Goal: Information Seeking & Learning: Find contact information

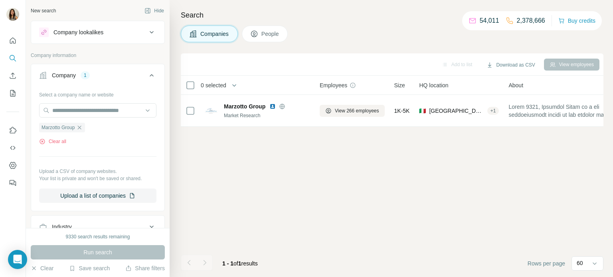
scroll to position [0, 6]
click at [83, 127] on icon "button" at bounding box center [79, 128] width 6 height 6
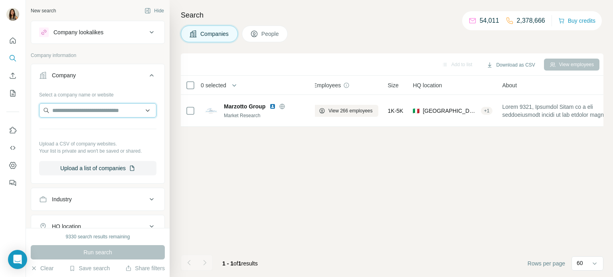
click at [76, 115] on input "text" at bounding box center [97, 110] width 117 height 14
paste input "**********"
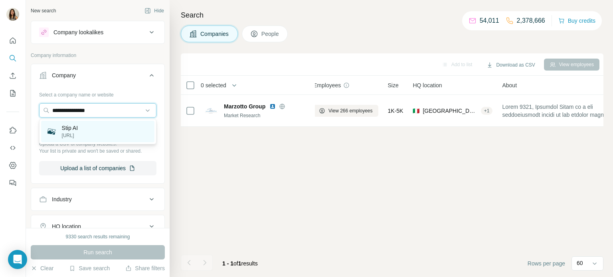
type input "**********"
click at [79, 130] on div "Stip AI [URL]" at bounding box center [97, 132] width 113 height 22
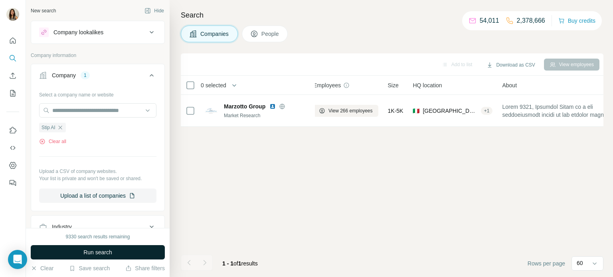
click at [101, 253] on span "Run search" at bounding box center [97, 253] width 29 height 8
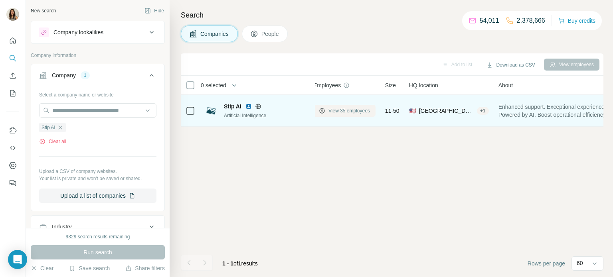
click at [354, 109] on span "View 35 employees" at bounding box center [350, 110] width 42 height 7
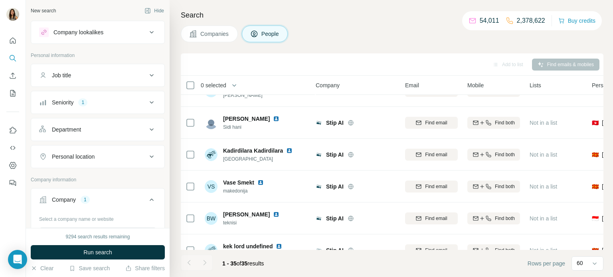
scroll to position [962, 4]
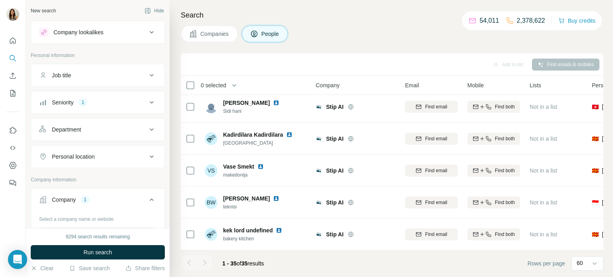
click at [89, 72] on div "Job title" at bounding box center [93, 75] width 108 height 8
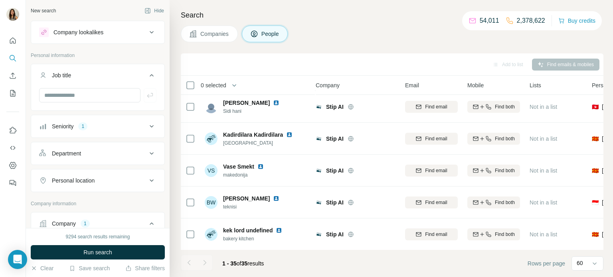
click at [225, 33] on span "Companies" at bounding box center [214, 34] width 29 height 8
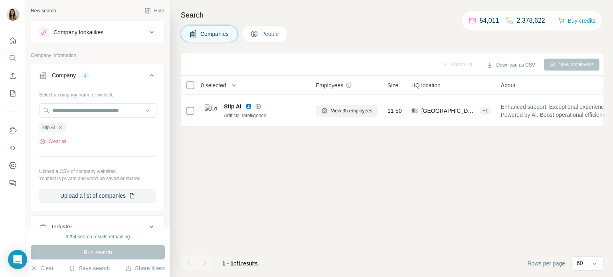
scroll to position [0, 4]
click at [60, 127] on icon "button" at bounding box center [60, 128] width 4 height 4
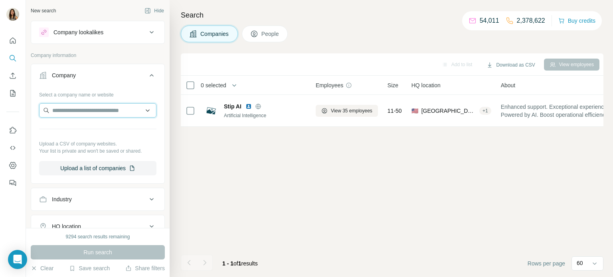
click at [58, 115] on input "text" at bounding box center [97, 110] width 117 height 14
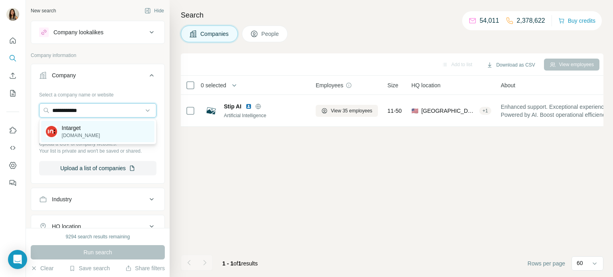
type input "**********"
click at [107, 129] on div "Intarget [DOMAIN_NAME]" at bounding box center [97, 132] width 113 height 22
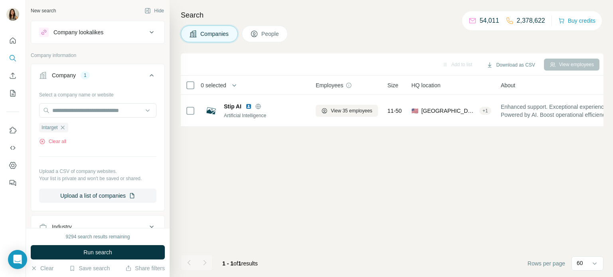
click at [237, 156] on div "Add to list Download as CSV View employees 0 selected Companies Employees Size …" at bounding box center [392, 165] width 423 height 224
click at [96, 258] on button "Run search" at bounding box center [98, 253] width 134 height 14
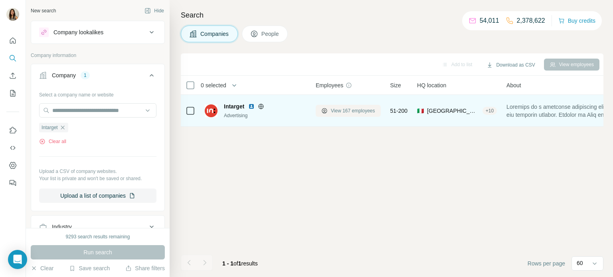
click at [339, 111] on span "View 167 employees" at bounding box center [353, 110] width 44 height 7
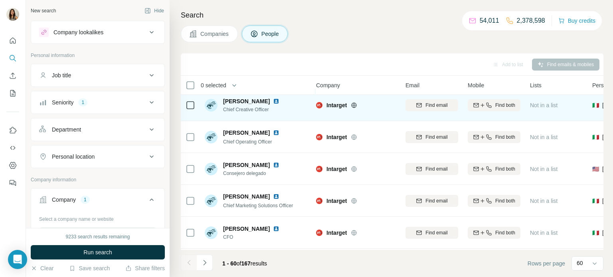
scroll to position [102, 4]
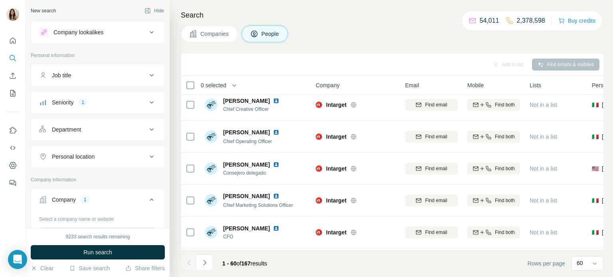
click at [92, 105] on div "Seniority 1" at bounding box center [93, 103] width 108 height 8
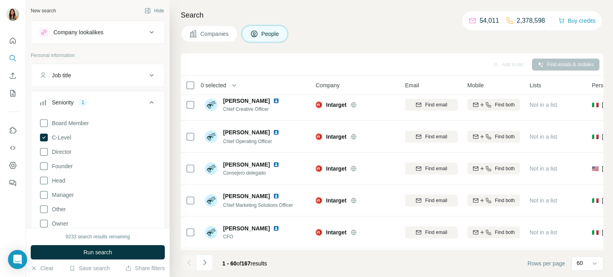
click at [92, 105] on div "Seniority 1" at bounding box center [93, 103] width 108 height 8
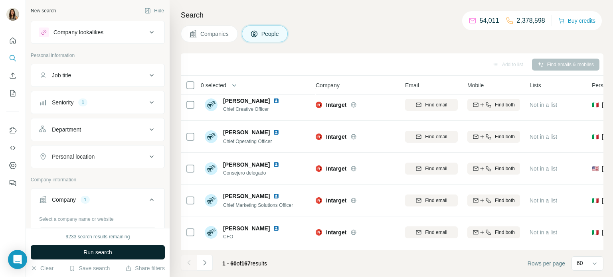
click at [87, 249] on span "Run search" at bounding box center [97, 253] width 29 height 8
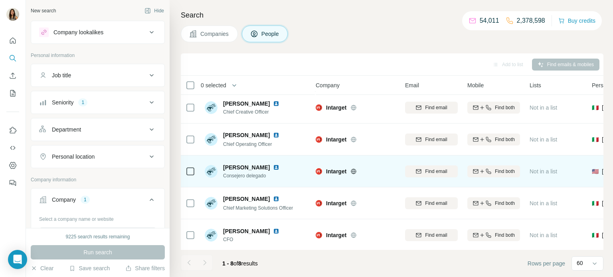
scroll to position [100, 4]
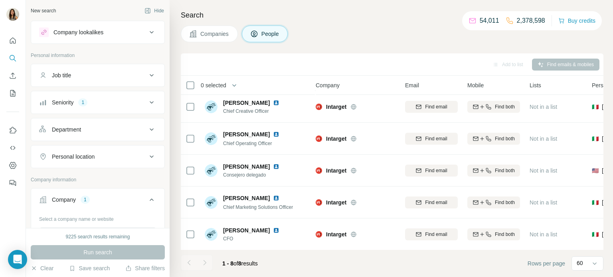
click at [214, 43] on div "Search Companies People Add to list Find emails & mobiles 0 selected People Com…" at bounding box center [392, 138] width 444 height 277
click at [213, 40] on button "Companies" at bounding box center [209, 34] width 57 height 17
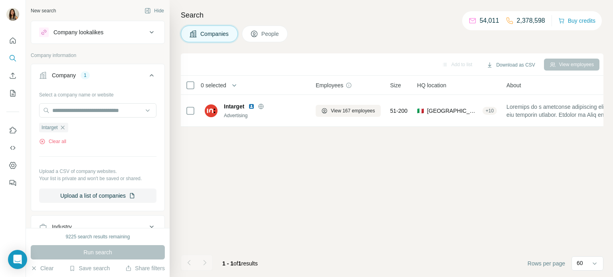
scroll to position [0, 4]
click at [65, 127] on icon "button" at bounding box center [62, 128] width 6 height 6
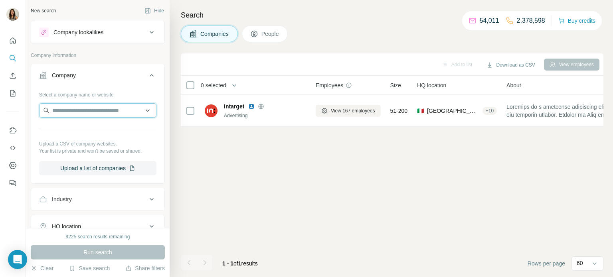
click at [74, 113] on input "text" at bounding box center [97, 110] width 117 height 14
paste input "**********"
click at [74, 113] on input "**********" at bounding box center [97, 110] width 117 height 14
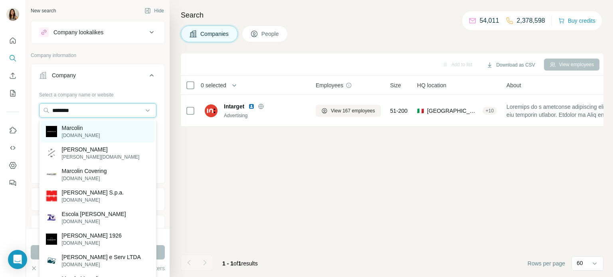
type input "********"
click at [114, 130] on div "[PERSON_NAME][DOMAIN_NAME]" at bounding box center [97, 132] width 113 height 22
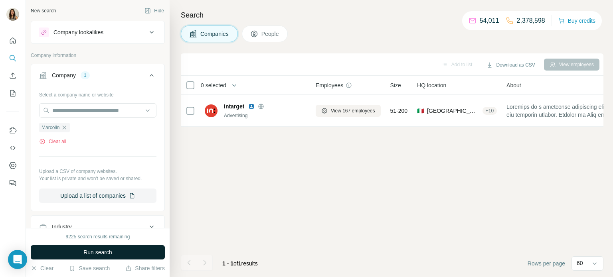
click at [104, 250] on span "Run search" at bounding box center [97, 253] width 29 height 8
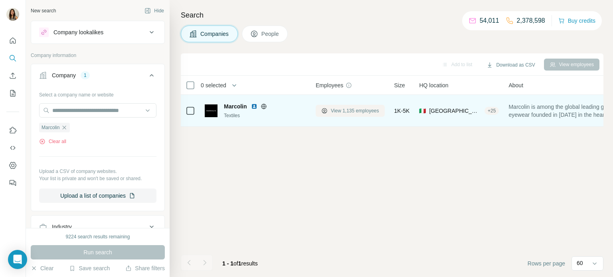
click at [343, 114] on span "View 1,135 employees" at bounding box center [355, 110] width 48 height 7
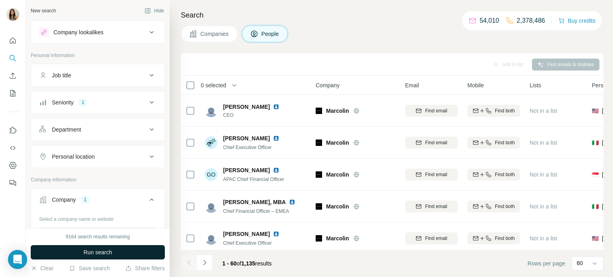
click at [79, 247] on button "Run search" at bounding box center [98, 253] width 134 height 14
